Goal: Information Seeking & Learning: Learn about a topic

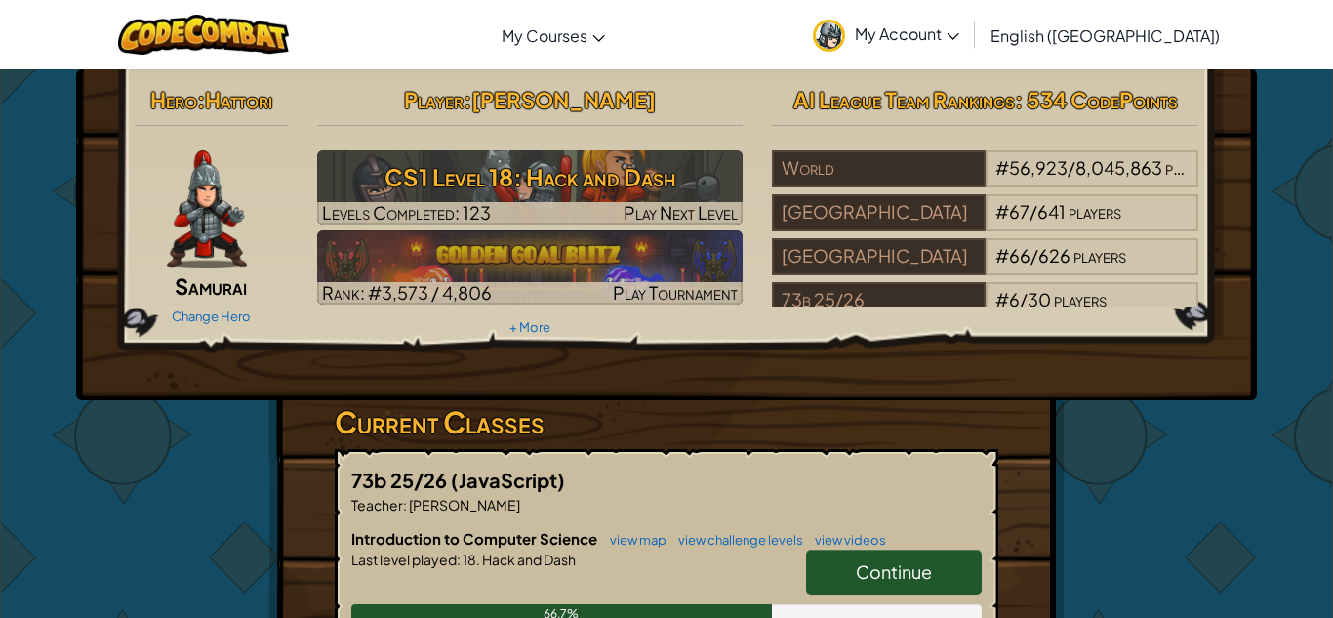
scroll to position [63, 0]
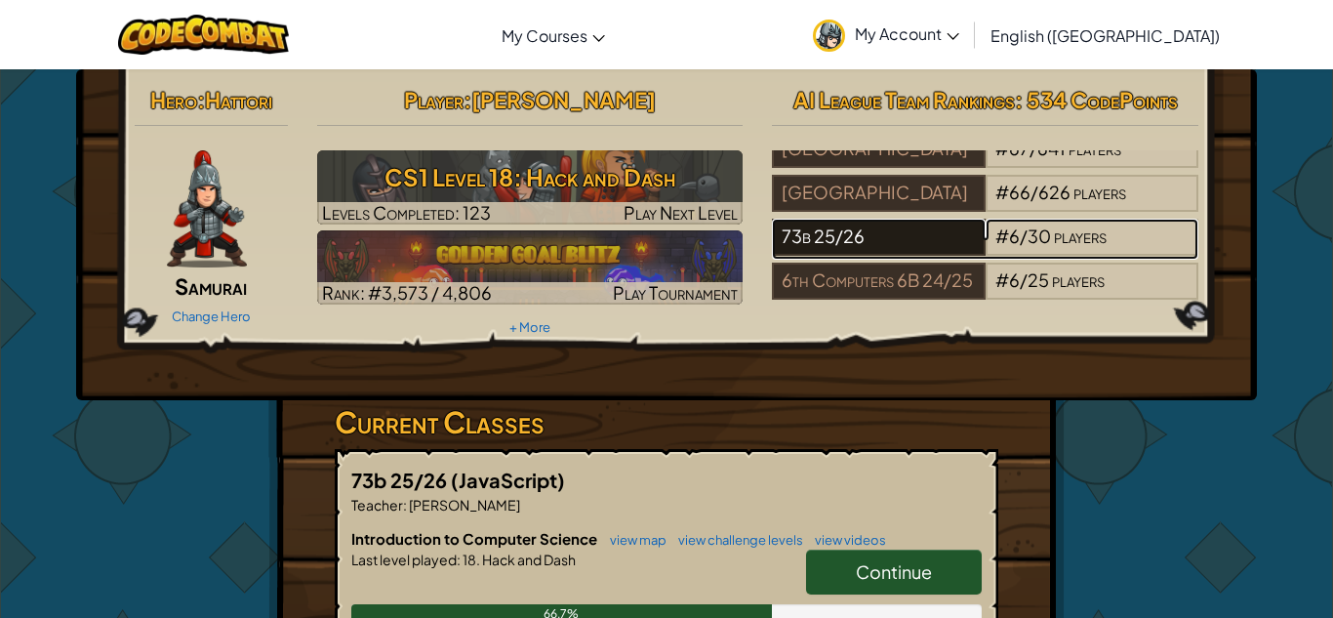
click at [923, 224] on div "73b 25/26" at bounding box center [878, 237] width 213 height 37
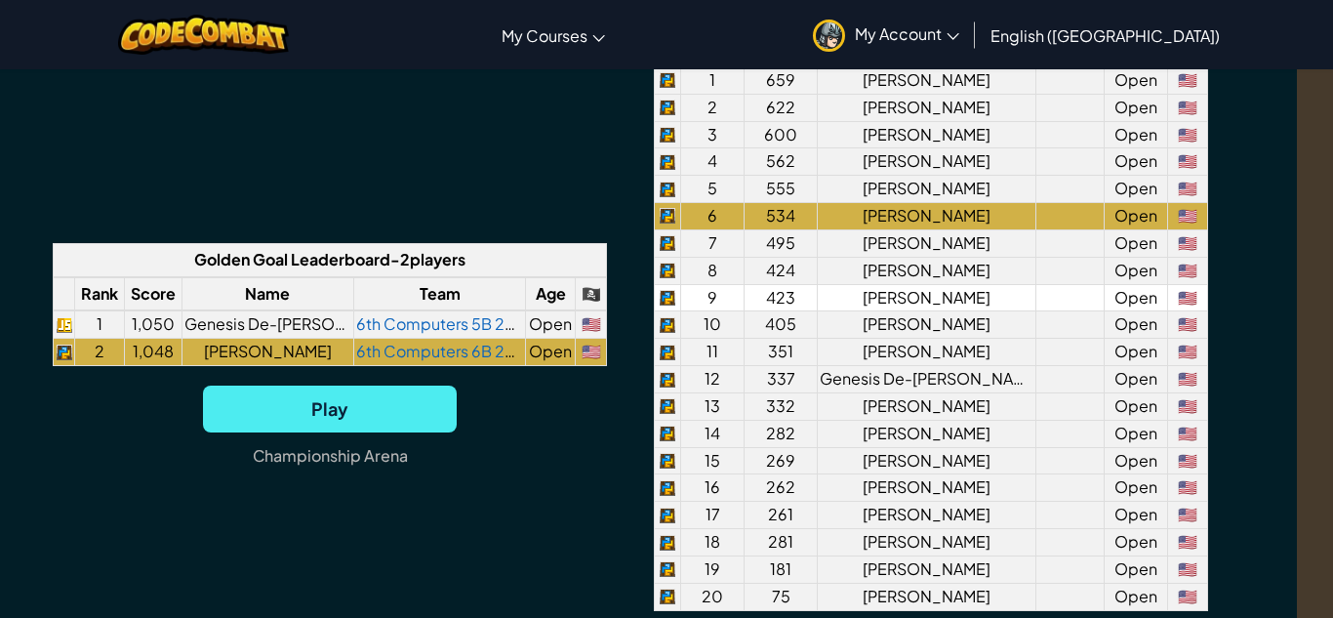
scroll to position [1558, 36]
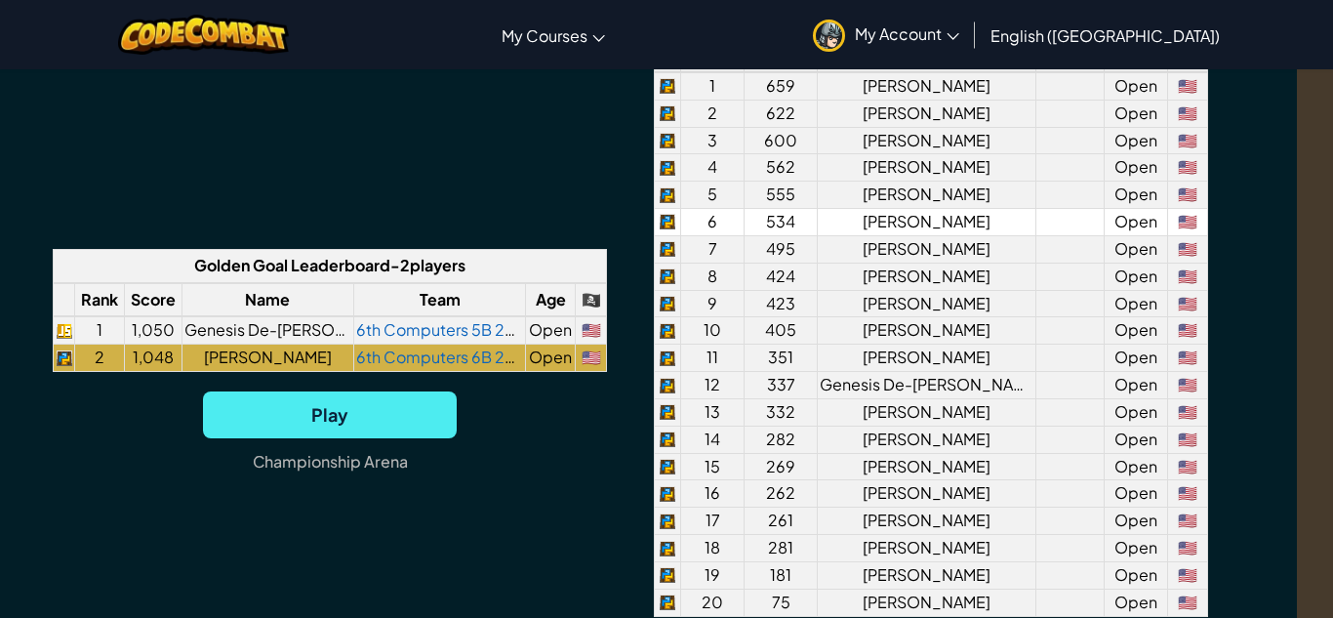
click at [1009, 236] on td "[PERSON_NAME]" at bounding box center [927, 222] width 219 height 27
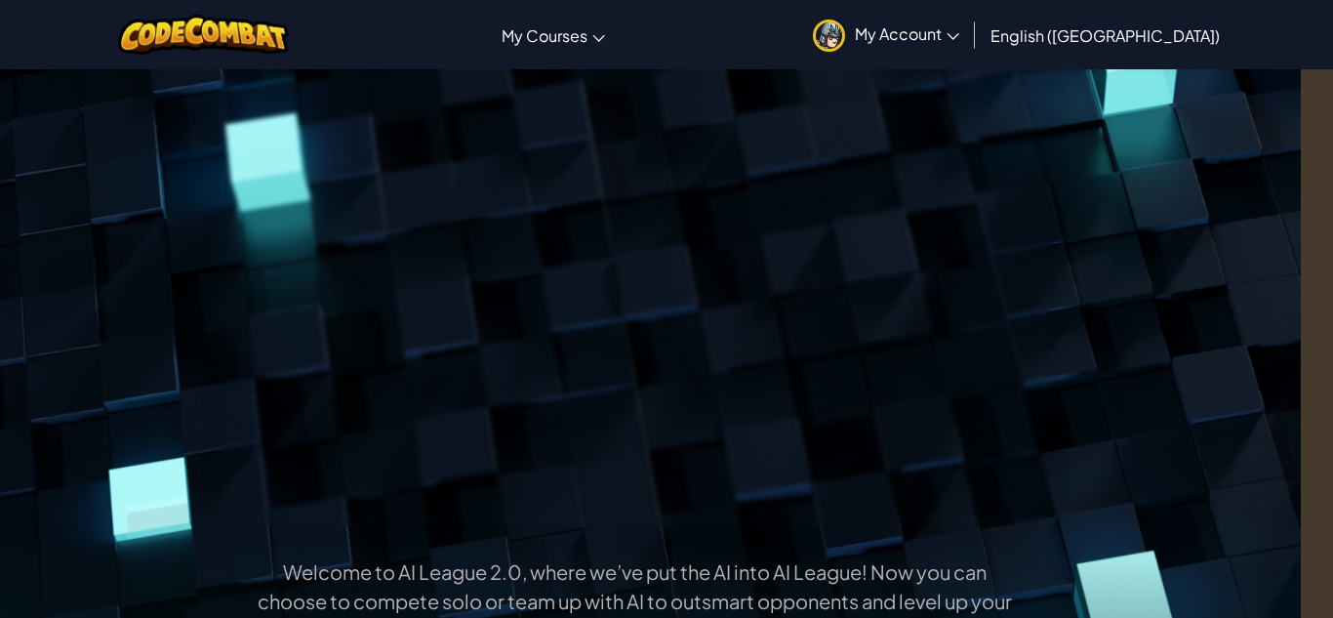
scroll to position [0, 32]
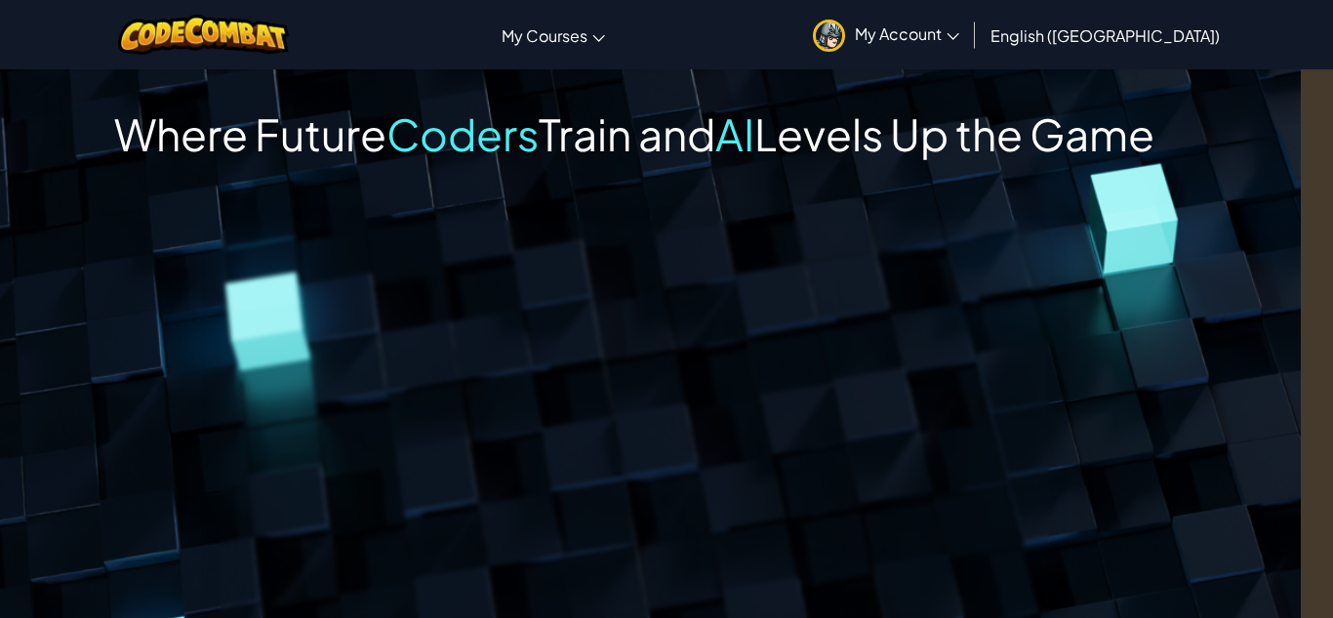
click at [959, 39] on span "My Account" at bounding box center [907, 33] width 104 height 20
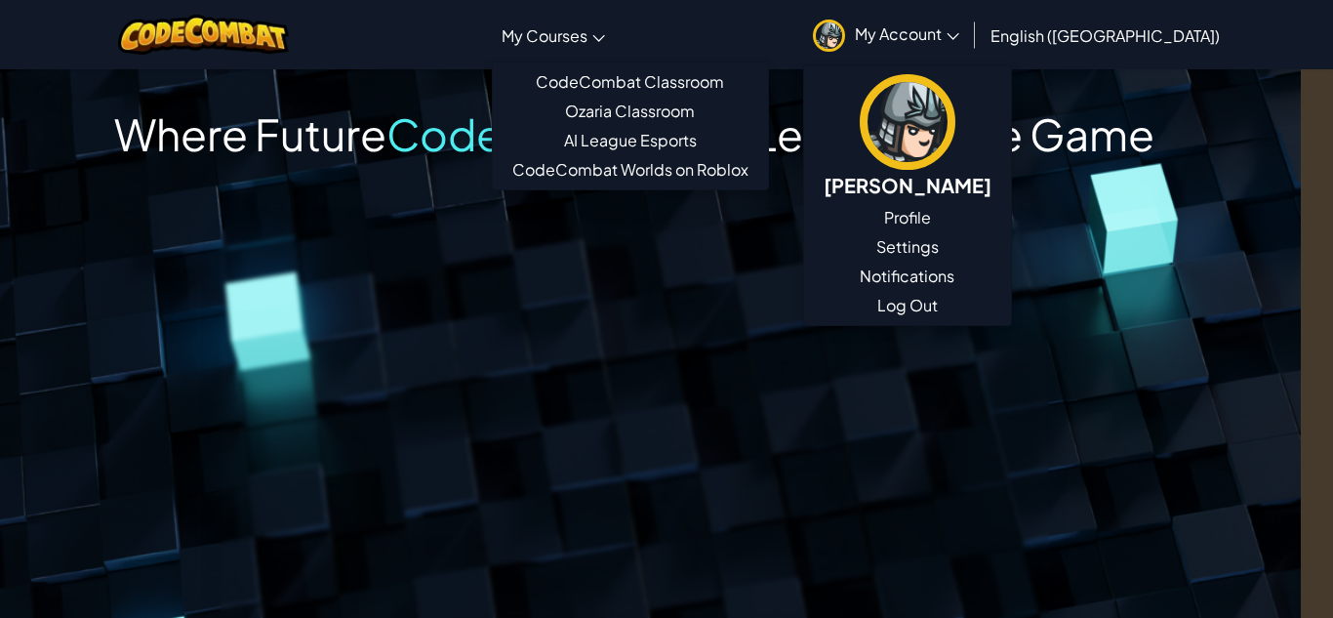
click at [587, 41] on span "My Courses" at bounding box center [545, 35] width 86 height 20
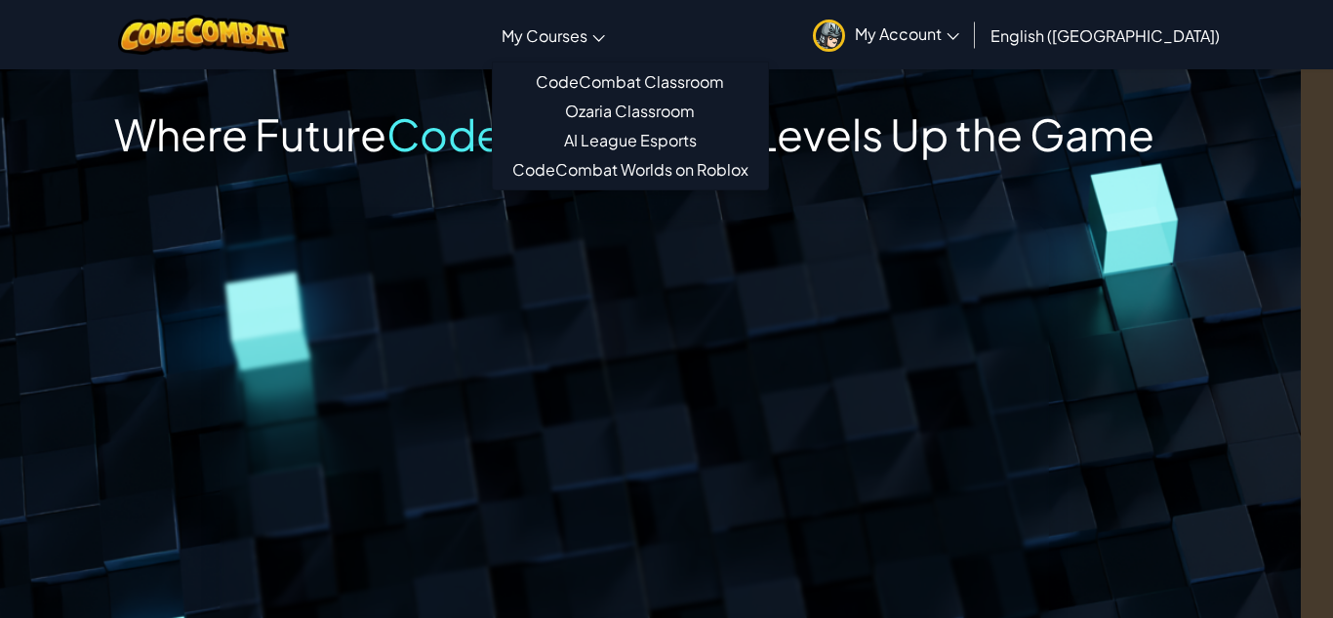
click at [887, 161] on div "Where Future Coders Train and AI Levels Up the Game" at bounding box center [634, 134] width 1040 height 54
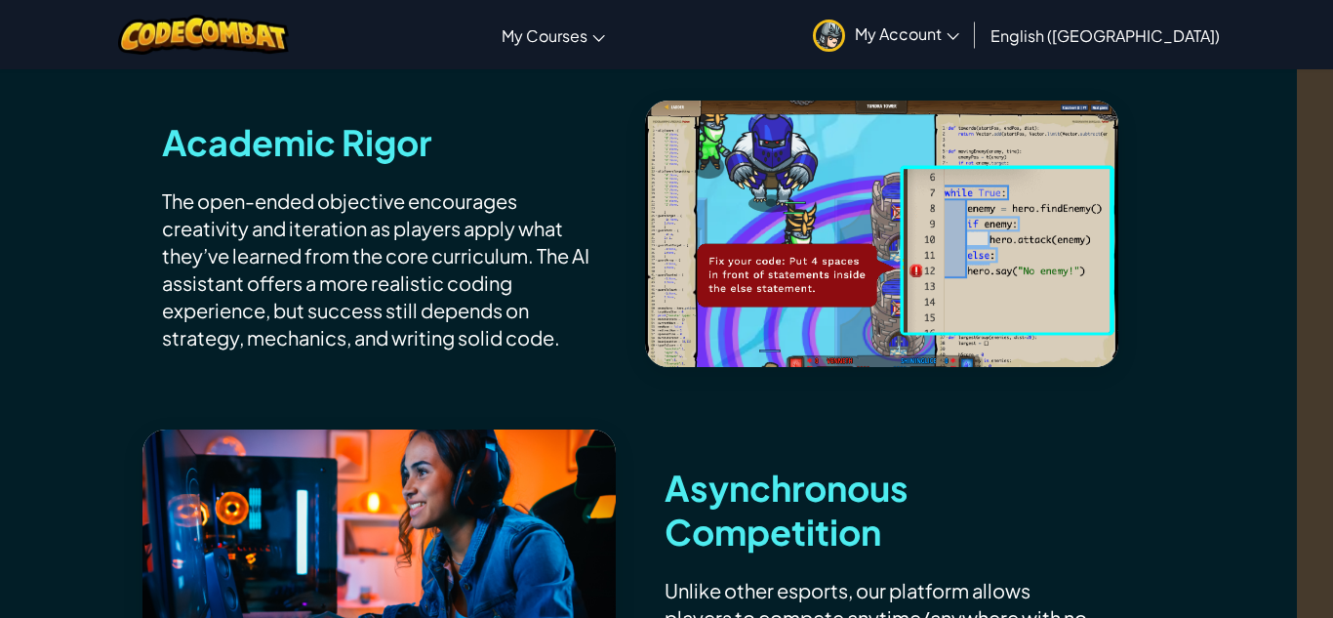
scroll to position [0, 36]
